Goal: Information Seeking & Learning: Learn about a topic

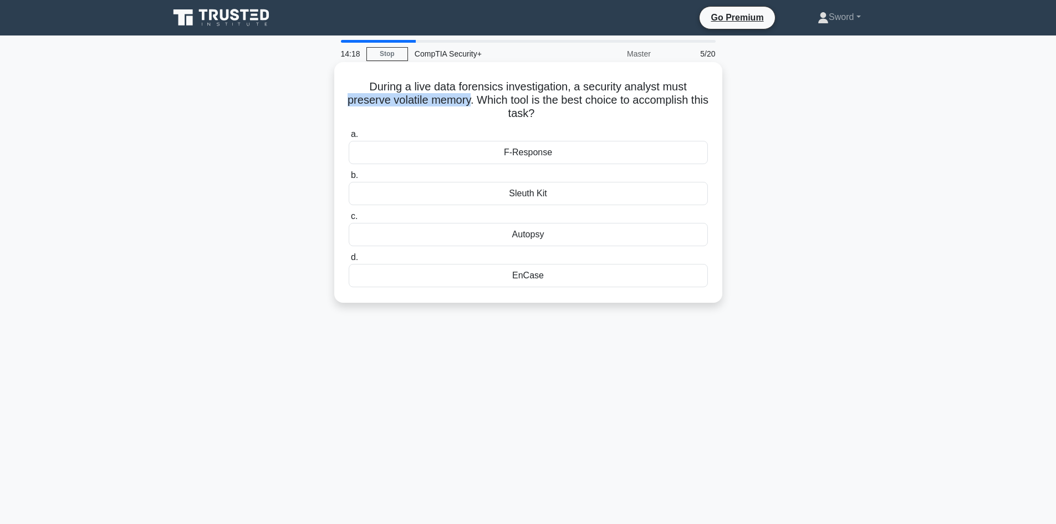
click at [336, 102] on div "During a live data forensics investigation, a security analyst must preserve vo…" at bounding box center [528, 182] width 388 height 241
click at [537, 274] on div "EnCase" at bounding box center [528, 275] width 359 height 23
click at [349, 261] on input "d. EnCase" at bounding box center [349, 257] width 0 height 7
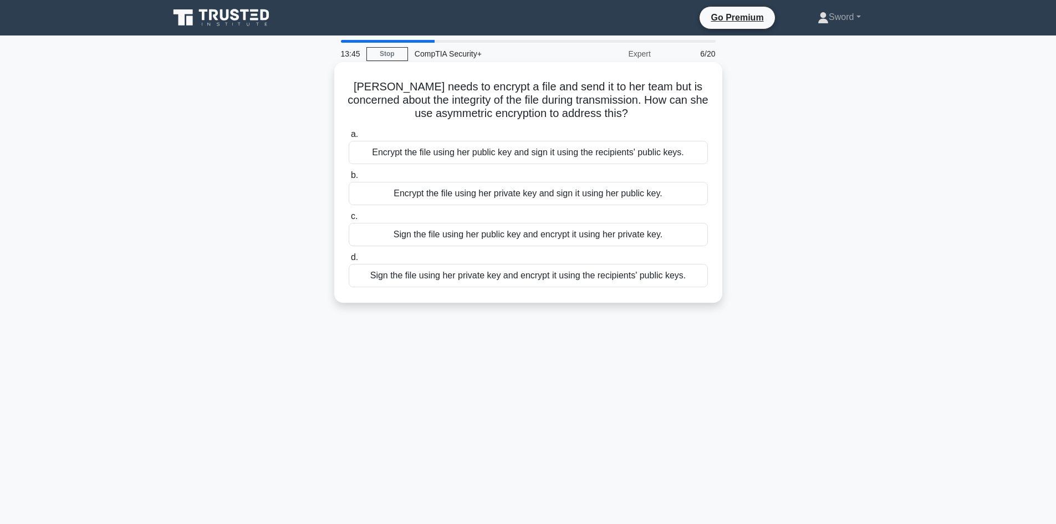
click at [530, 279] on div "Sign the file using her private key and encrypt it using the recipients' public…" at bounding box center [528, 275] width 359 height 23
click at [349, 261] on input "d. Sign the file using her private key and encrypt it using the recipients' pub…" at bounding box center [349, 257] width 0 height 7
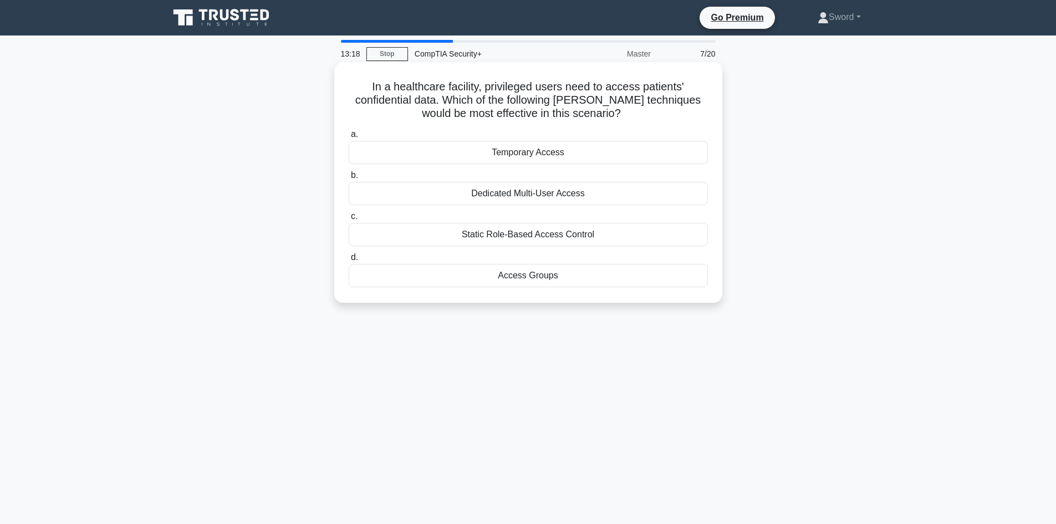
click at [578, 154] on div "Temporary Access" at bounding box center [528, 152] width 359 height 23
click at [349, 138] on input "a. Temporary Access" at bounding box center [349, 134] width 0 height 7
click at [554, 228] on div "Configuration Accountability" at bounding box center [528, 234] width 359 height 23
click at [349, 220] on input "c. Configuration Accountability" at bounding box center [349, 216] width 0 height 7
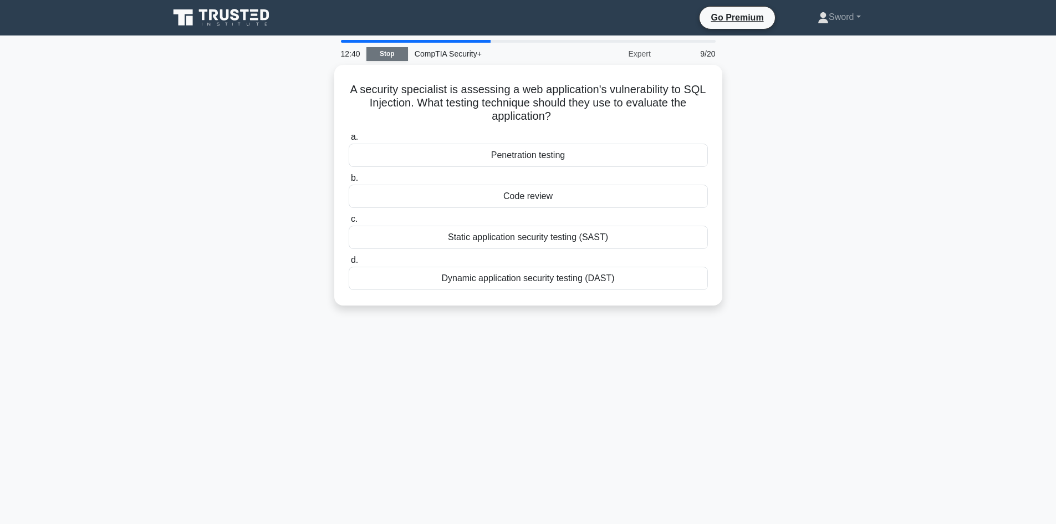
click at [404, 53] on link "Stop" at bounding box center [387, 54] width 42 height 14
click at [391, 56] on link "Stop" at bounding box center [387, 54] width 42 height 14
